Goal: Task Accomplishment & Management: Manage account settings

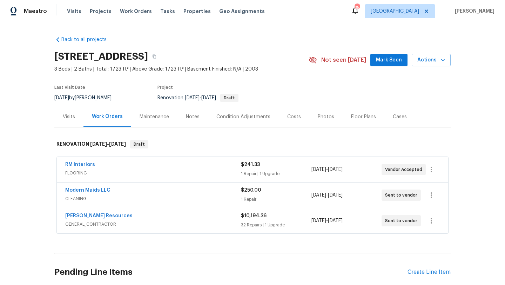
click at [135, 218] on div "Lawrence Resources" at bounding box center [153, 216] width 176 height 8
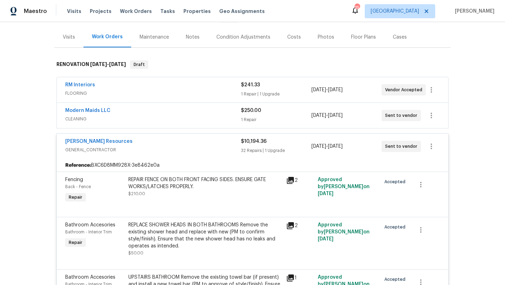
scroll to position [85, 0]
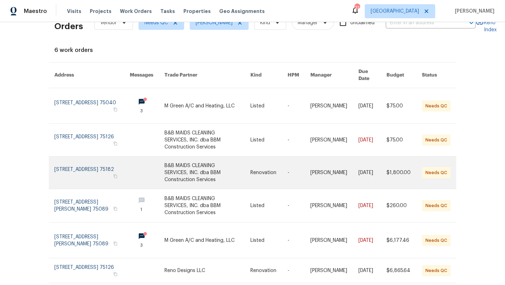
scroll to position [21, 0]
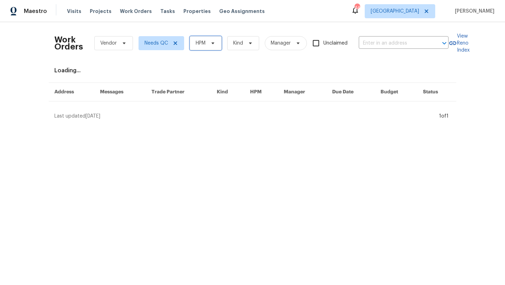
click at [211, 46] on icon at bounding box center [213, 43] width 6 height 6
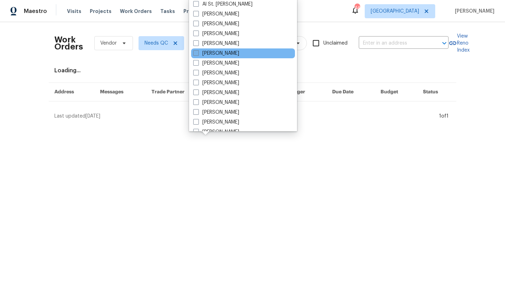
click at [214, 51] on label "[PERSON_NAME]" at bounding box center [216, 53] width 46 height 7
click at [198, 51] on input "[PERSON_NAME]" at bounding box center [195, 52] width 5 height 5
checkbox input "true"
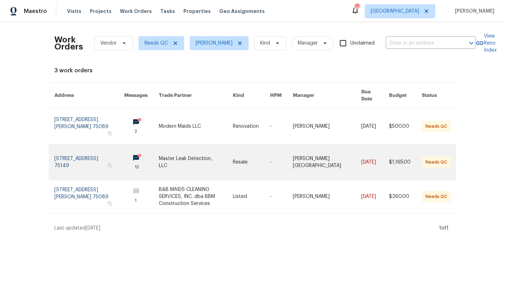
click at [191, 154] on link at bounding box center [196, 161] width 74 height 35
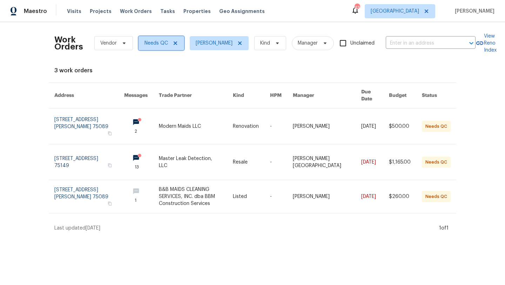
click at [174, 43] on icon at bounding box center [176, 43] width 4 height 4
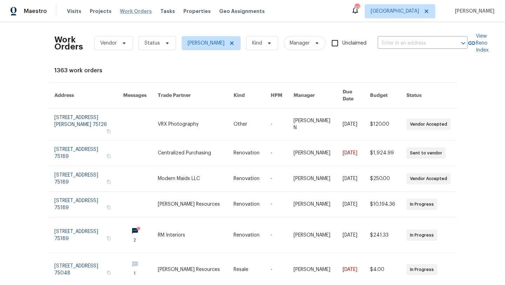
click at [125, 11] on span "Work Orders" at bounding box center [136, 11] width 32 height 7
click at [117, 45] on span "Vendor" at bounding box center [113, 43] width 39 height 14
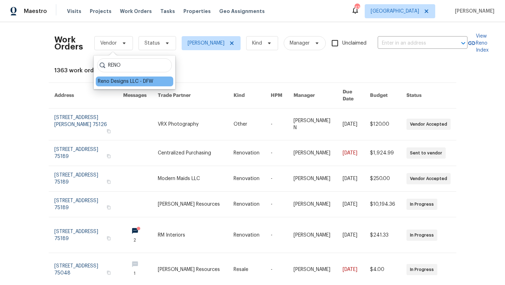
type input "RENO"
click at [103, 80] on div "Reno Designs LLC - DFW" at bounding box center [125, 81] width 55 height 7
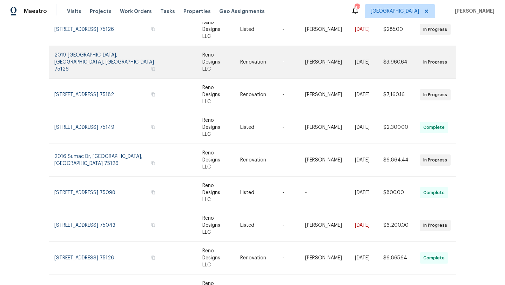
scroll to position [97, 0]
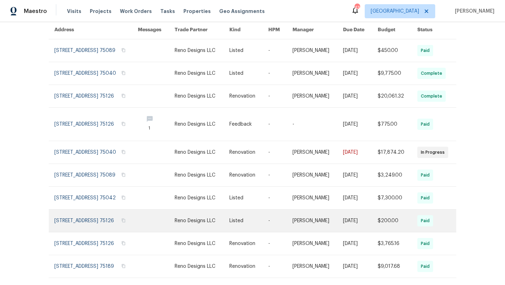
scroll to position [104, 0]
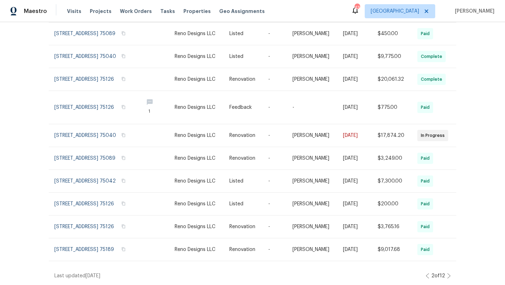
click at [427, 273] on icon at bounding box center [428, 276] width 4 height 6
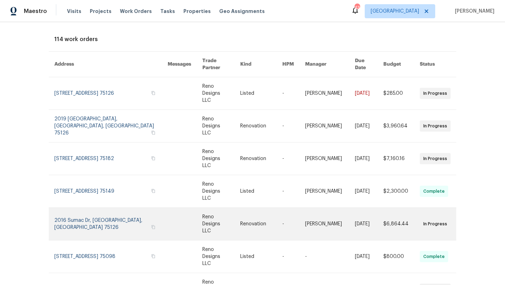
scroll to position [97, 0]
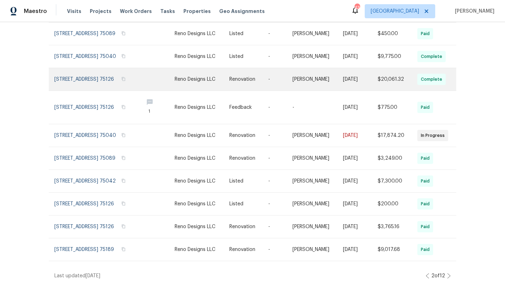
scroll to position [104, 0]
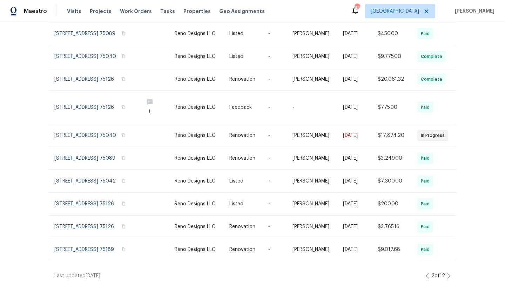
click at [426, 275] on icon at bounding box center [427, 275] width 3 height 5
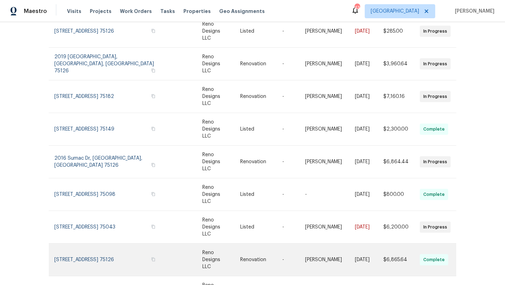
scroll to position [97, 0]
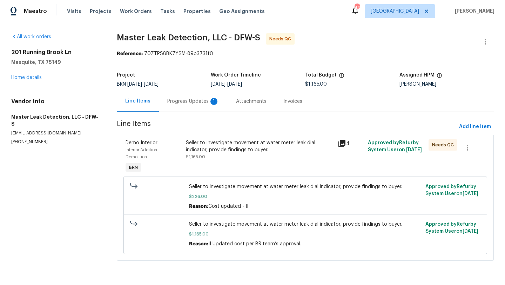
click at [194, 101] on div "Progress Updates 1" at bounding box center [193, 101] width 52 height 7
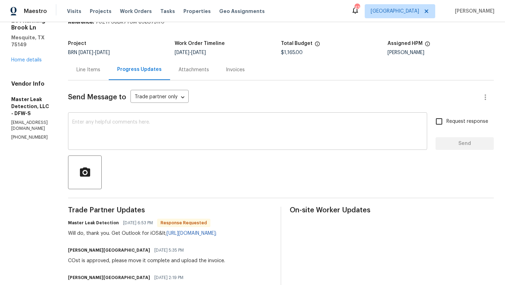
scroll to position [32, 0]
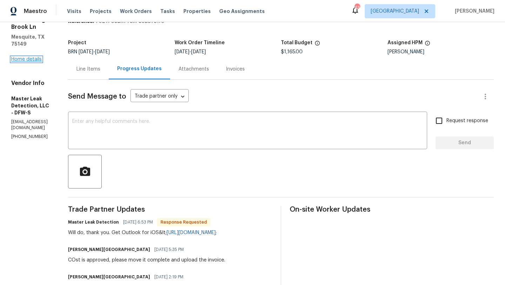
click at [33, 57] on link "Home details" at bounding box center [26, 59] width 31 height 5
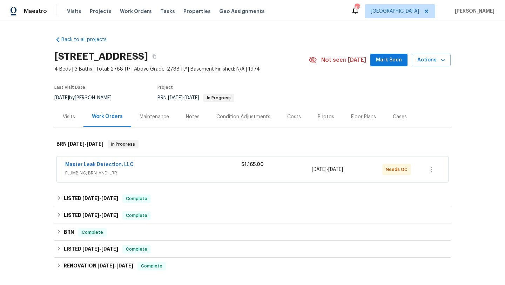
click at [191, 168] on div "Master Leak Detection, LLC" at bounding box center [153, 165] width 176 height 8
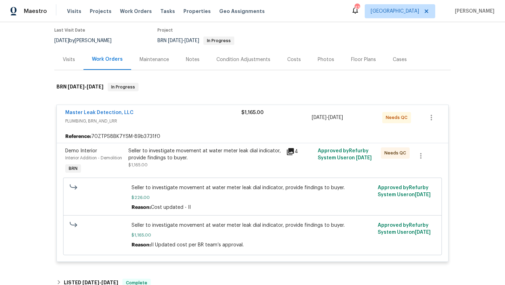
scroll to position [58, 0]
click at [157, 121] on span "PLUMBING, BRN_AND_LRR" at bounding box center [153, 120] width 176 height 7
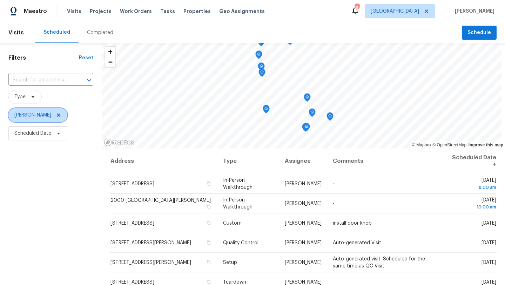
click at [57, 115] on icon at bounding box center [59, 115] width 4 height 4
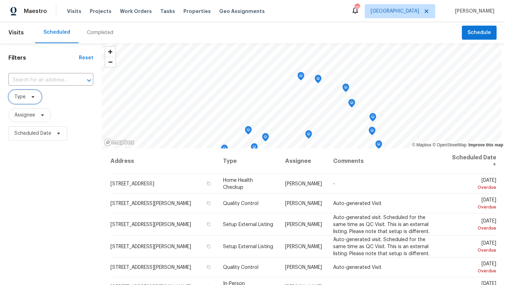
click at [34, 97] on icon at bounding box center [33, 97] width 6 height 6
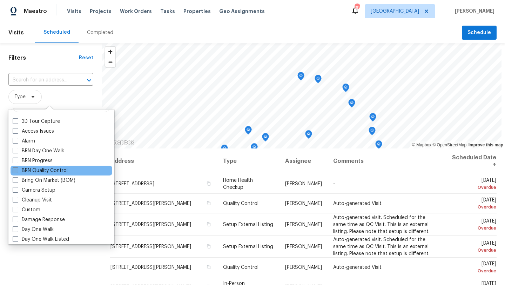
scroll to position [17, 0]
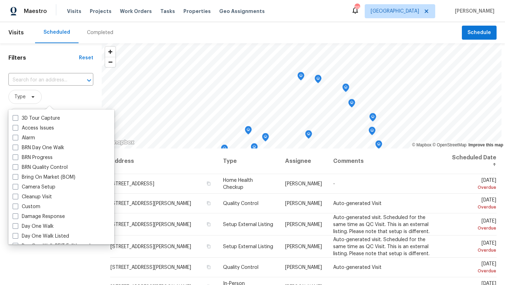
click at [64, 92] on span "Type" at bounding box center [50, 97] width 85 height 14
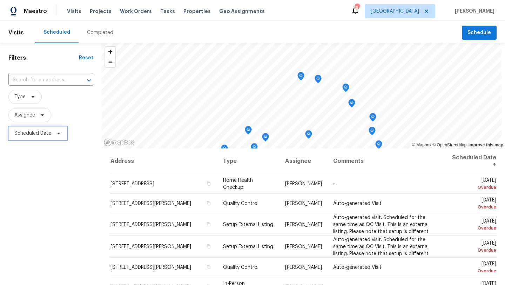
click at [45, 133] on span "Scheduled Date" at bounding box center [32, 133] width 37 height 7
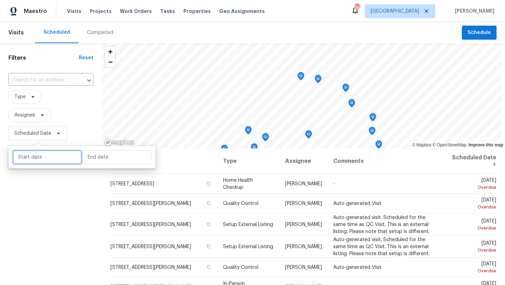
select select "9"
select select "2025"
select select "10"
select select "2025"
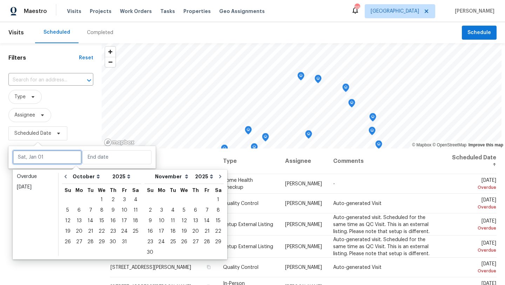
click at [48, 154] on input "text" at bounding box center [47, 157] width 69 height 14
click at [131, 197] on div "4" at bounding box center [135, 200] width 11 height 10
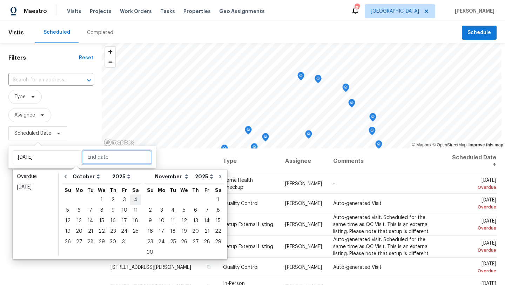
type input "[DATE]"
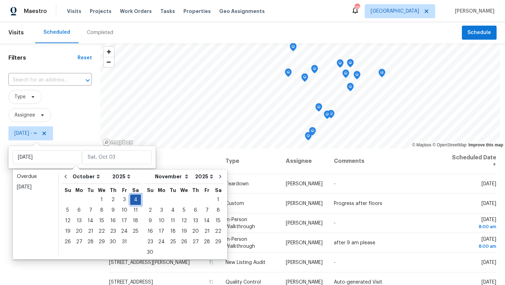
click at [131, 197] on div "4" at bounding box center [135, 200] width 11 height 10
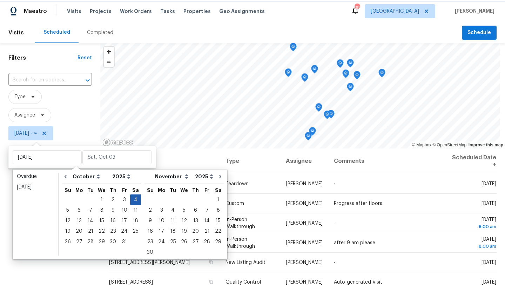
type input "[DATE]"
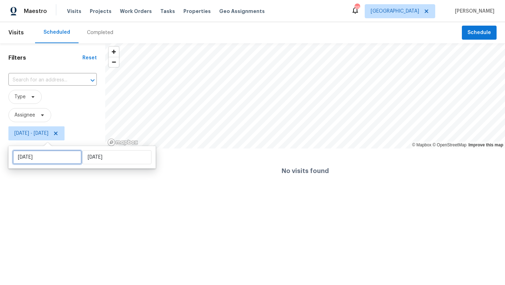
click at [63, 157] on input "[DATE]" at bounding box center [47, 157] width 69 height 14
select select "9"
select select "2025"
select select "10"
select select "2025"
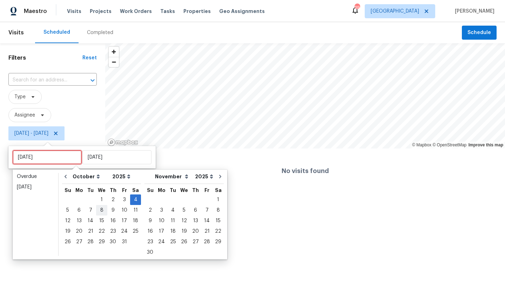
type input "[DATE]"
click at [69, 208] on div "5" at bounding box center [67, 210] width 11 height 10
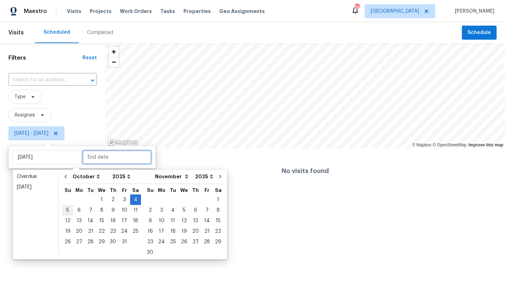
type input "Sun, Oct 05"
type input "[DATE]"
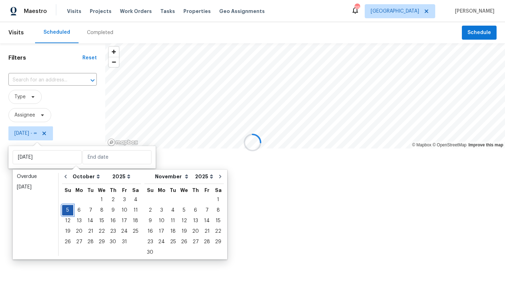
click at [69, 208] on div "5" at bounding box center [67, 210] width 11 height 10
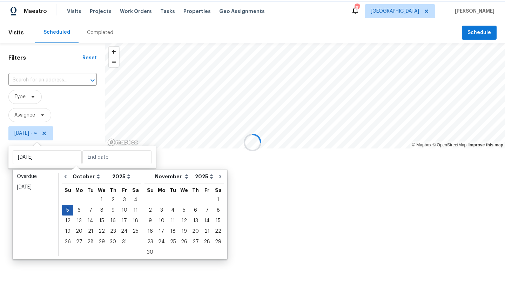
type input "Sun, Oct 05"
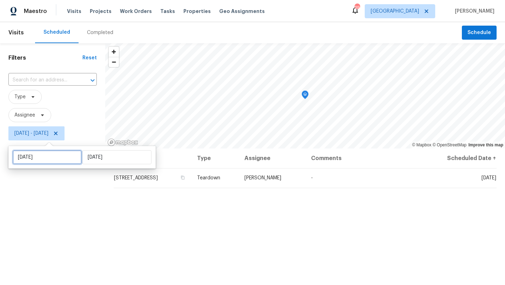
click at [66, 154] on input "Sun, Oct 05" at bounding box center [47, 157] width 69 height 14
select select "9"
select select "2025"
select select "10"
select select "2025"
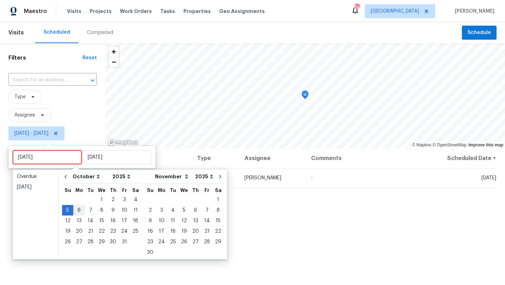
type input "[DATE]"
type input "Sun, Oct 05"
click at [122, 200] on div "3" at bounding box center [125, 200] width 12 height 10
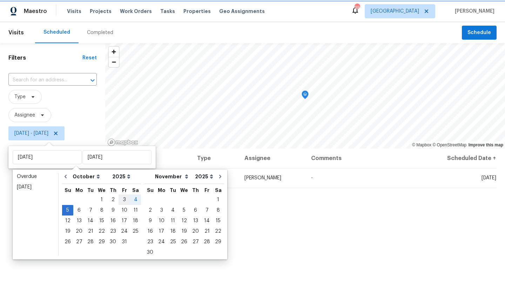
type input "[DATE]"
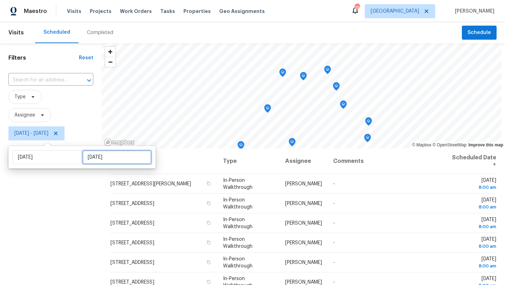
click at [116, 156] on input "Sun, Oct 05" at bounding box center [116, 157] width 69 height 14
select select "9"
select select "2025"
select select "10"
select select "2025"
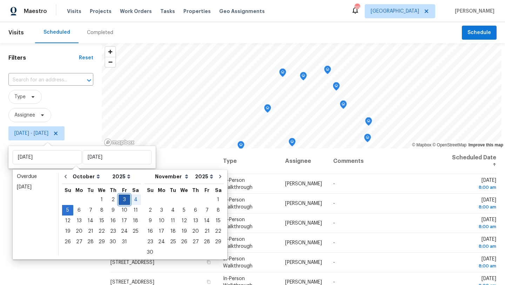
click at [121, 199] on div "3" at bounding box center [125, 200] width 12 height 10
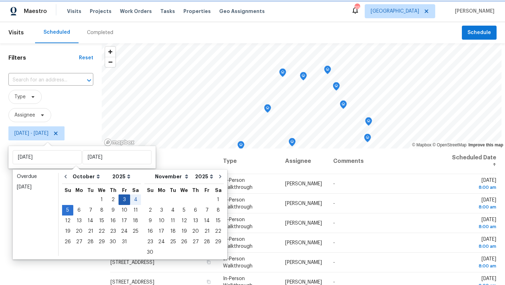
type input "[DATE]"
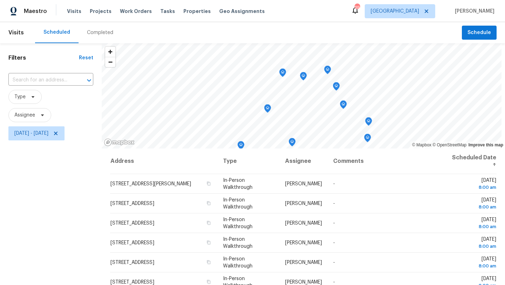
click at [77, 206] on div "Filters Reset ​ Type Assignee Fri, Oct 03 - Fri, Oct 03" at bounding box center [51, 209] width 102 height 333
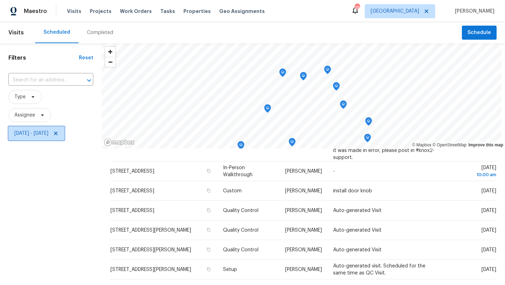
click at [59, 133] on icon at bounding box center [56, 134] width 6 height 6
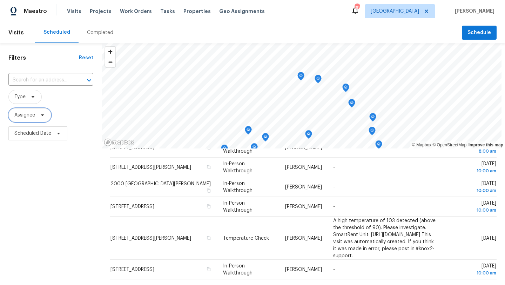
click at [41, 116] on icon at bounding box center [43, 115] width 6 height 6
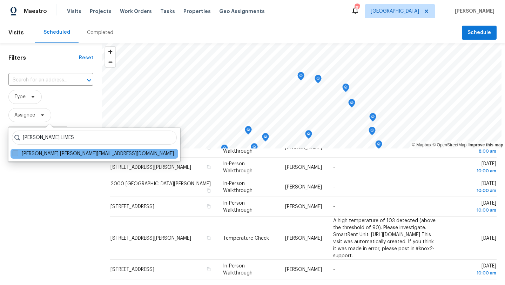
type input "BRAD.LIMES"
click at [39, 154] on label "Brad Limes brad.limes@opendoor.com" at bounding box center [93, 153] width 161 height 7
click at [17, 154] on input "Brad Limes brad.limes@opendoor.com" at bounding box center [15, 152] width 5 height 5
checkbox input "true"
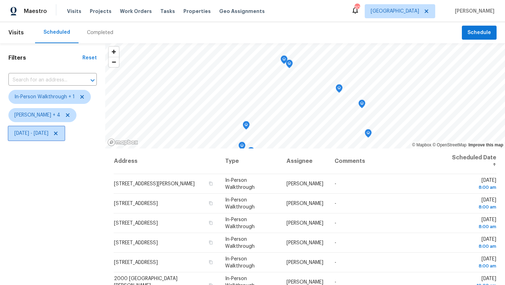
click at [58, 135] on icon at bounding box center [56, 134] width 4 height 4
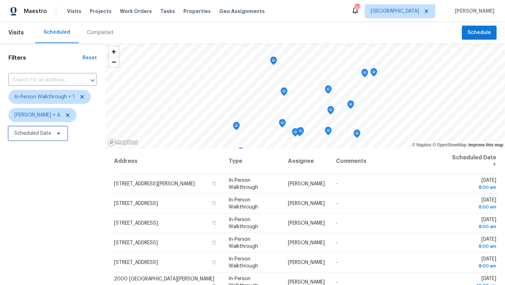
click at [49, 132] on span "Scheduled Date" at bounding box center [32, 133] width 37 height 7
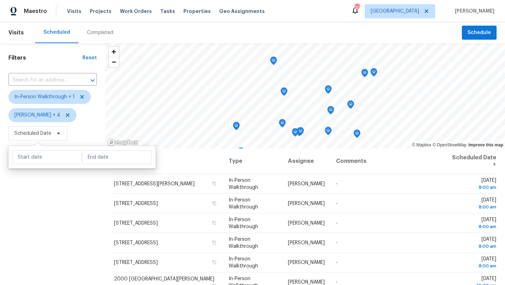
click at [50, 149] on div at bounding box center [81, 157] width 147 height 22
select select "9"
select select "2025"
select select "10"
select select "2025"
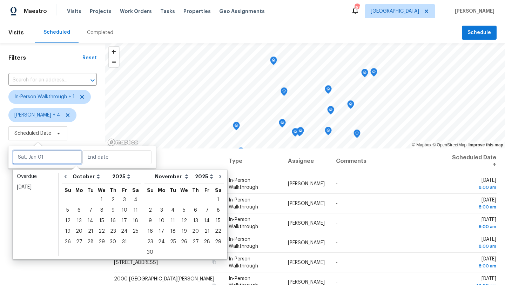
click at [49, 156] on input "text" at bounding box center [47, 157] width 69 height 14
click at [133, 199] on div "4" at bounding box center [135, 200] width 11 height 10
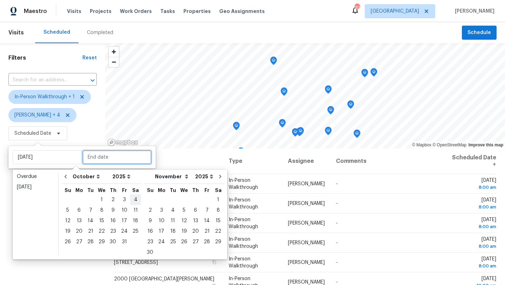
type input "[DATE]"
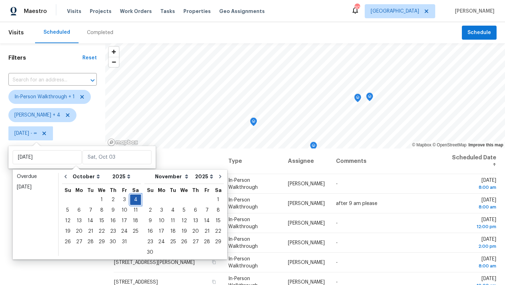
click at [133, 199] on div "4" at bounding box center [135, 200] width 11 height 10
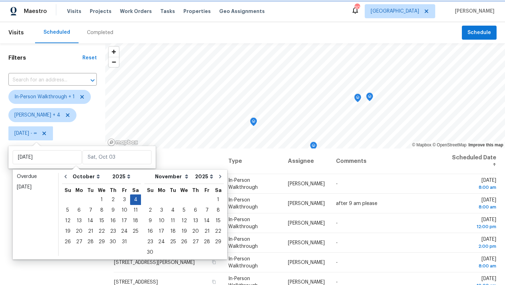
type input "[DATE]"
